Goal: Transaction & Acquisition: Download file/media

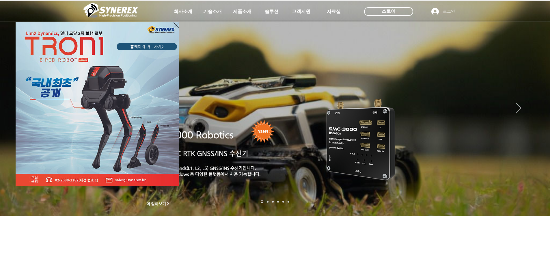
click at [333, 10] on div "LimX Dinamics" at bounding box center [275, 138] width 550 height 277
click at [175, 24] on icon "사이트로 돌아가기" at bounding box center [176, 25] width 5 height 7
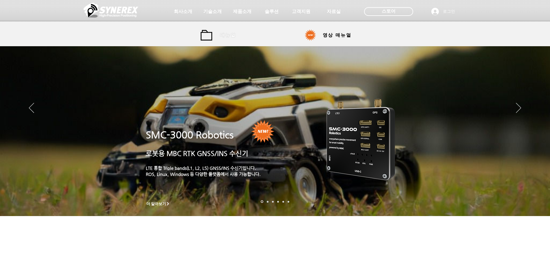
click at [223, 37] on span "매뉴얼" at bounding box center [228, 35] width 16 height 6
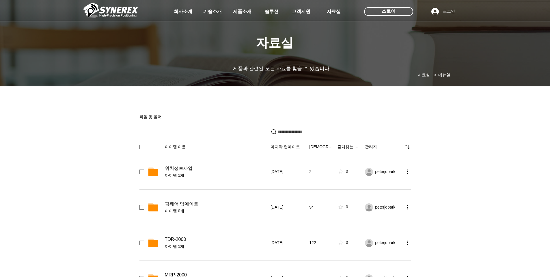
click at [304, 127] on div "파일 공유" at bounding box center [275, 130] width 283 height 15
click at [304, 132] on input "파일 공유" at bounding box center [344, 132] width 133 height 10
type input "*"
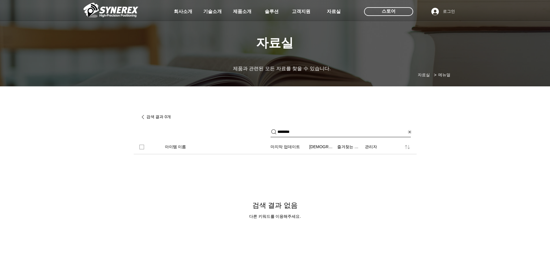
click at [311, 137] on input "********" at bounding box center [342, 132] width 129 height 10
type input "*"
click at [434, 131] on div "main content" at bounding box center [275, 182] width 550 height 189
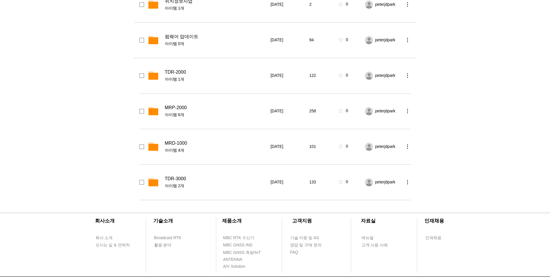
scroll to position [173, 0]
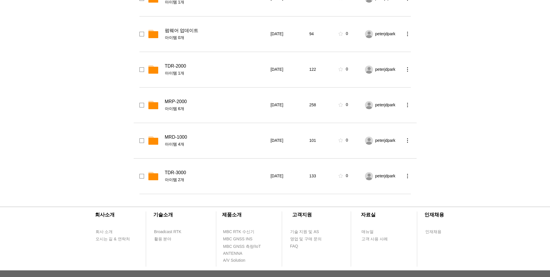
click at [177, 140] on span "MRD-1000" at bounding box center [176, 137] width 22 height 6
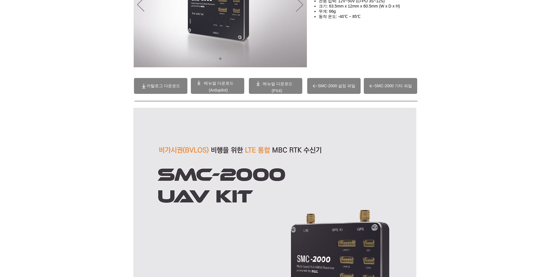
scroll to position [104, 0]
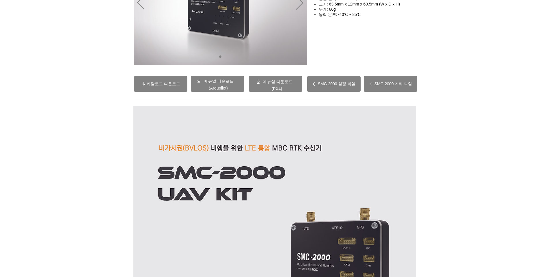
click at [275, 79] on span "메뉴얼 다운로드" at bounding box center [278, 81] width 30 height 5
click at [237, 85] on span at bounding box center [217, 84] width 53 height 16
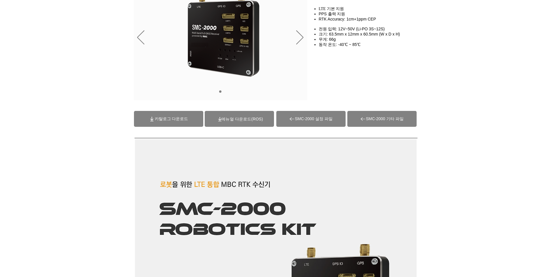
scroll to position [69, 0]
click at [150, 120] on span "카탈로그 다운로드" at bounding box center [168, 119] width 69 height 16
click at [255, 120] on span "(ROS)메뉴얼 다운로드" at bounding box center [242, 119] width 41 height 5
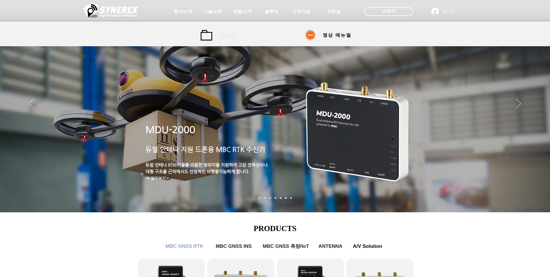
click at [239, 32] on span "매뉴얼" at bounding box center [228, 35] width 26 height 12
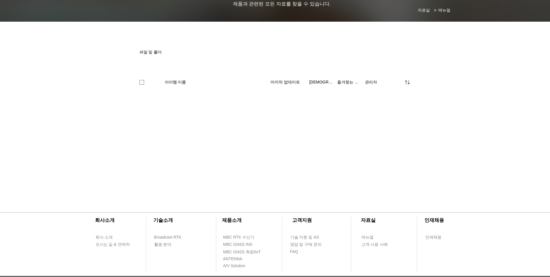
scroll to position [69, 0]
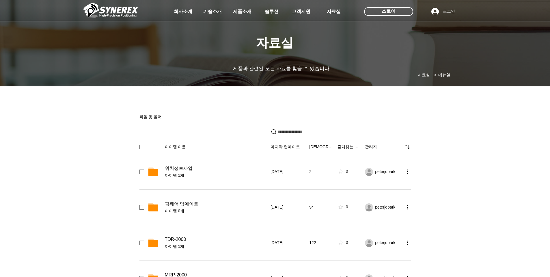
click at [303, 129] on input "파일 공유" at bounding box center [344, 132] width 133 height 10
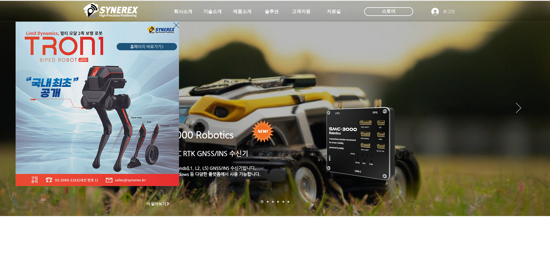
click at [177, 25] on icon "사이트로 돌아가기" at bounding box center [176, 25] width 5 height 7
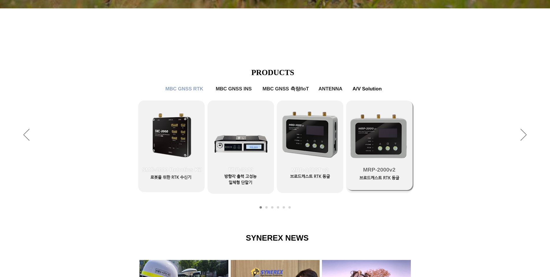
scroll to position [208, 0]
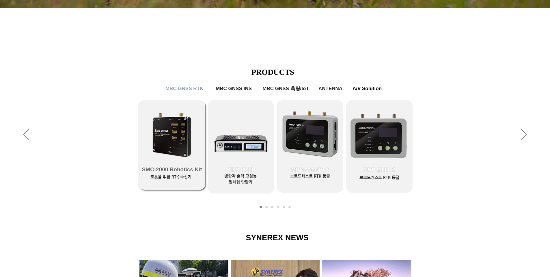
click at [162, 134] on link "SMC-2000 Robotics Kit" at bounding box center [172, 145] width 66 height 90
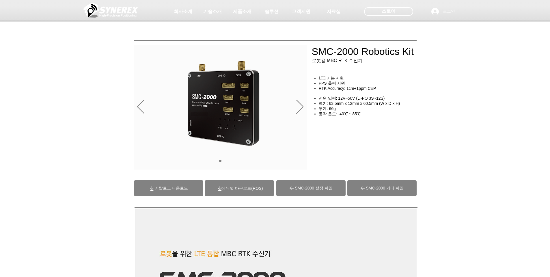
click at [306, 104] on div "슬라이드쇼" at bounding box center [221, 107] width 174 height 125
click at [299, 106] on icon "다음" at bounding box center [299, 107] width 7 height 14
click at [137, 103] on icon "이전" at bounding box center [140, 107] width 7 height 14
click at [140, 102] on icon "이전" at bounding box center [140, 107] width 7 height 14
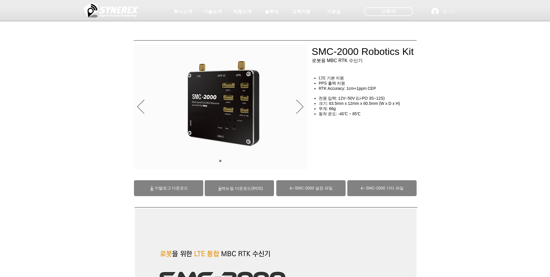
click at [259, 189] on span "(ROS)메뉴얼 다운로드" at bounding box center [242, 188] width 41 height 5
click at [461, 120] on div "main content" at bounding box center [275, 131] width 550 height 86
click at [324, 189] on span "SMC-2000 설정 파일" at bounding box center [314, 188] width 38 height 5
